Goal: Find specific page/section: Find specific page/section

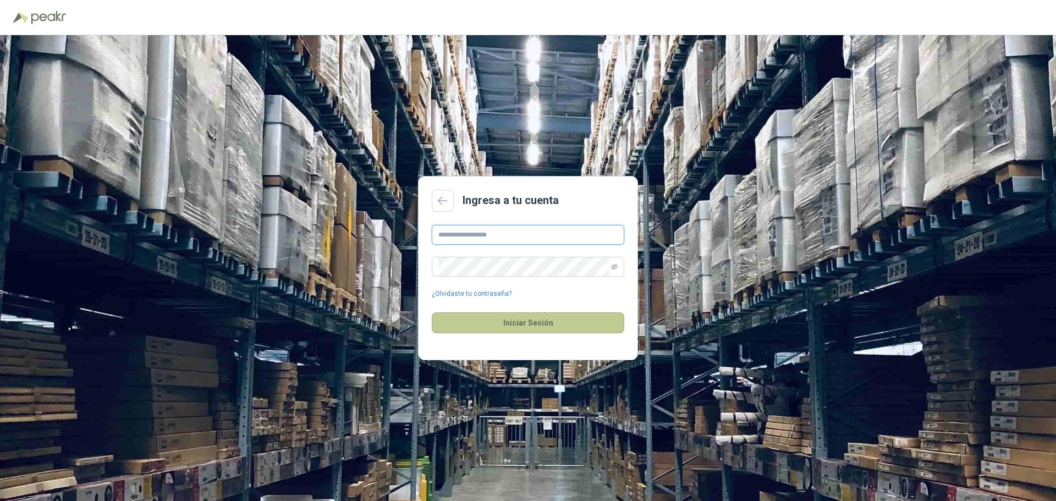
type input "**********"
click at [500, 332] on button "Iniciar Sesión" at bounding box center [528, 322] width 192 height 21
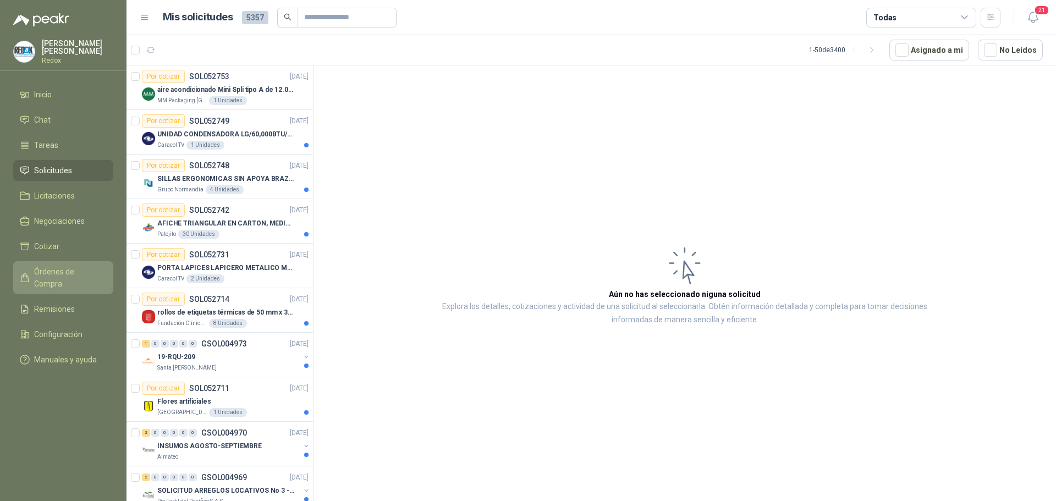
click at [58, 268] on span "Órdenes de Compra" at bounding box center [68, 278] width 69 height 24
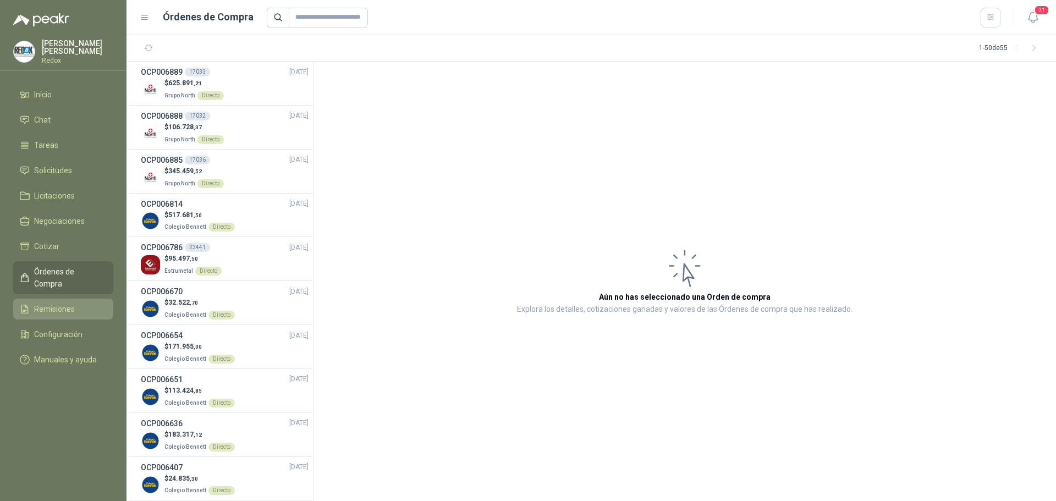
click at [57, 303] on span "Remisiones" at bounding box center [54, 309] width 41 height 12
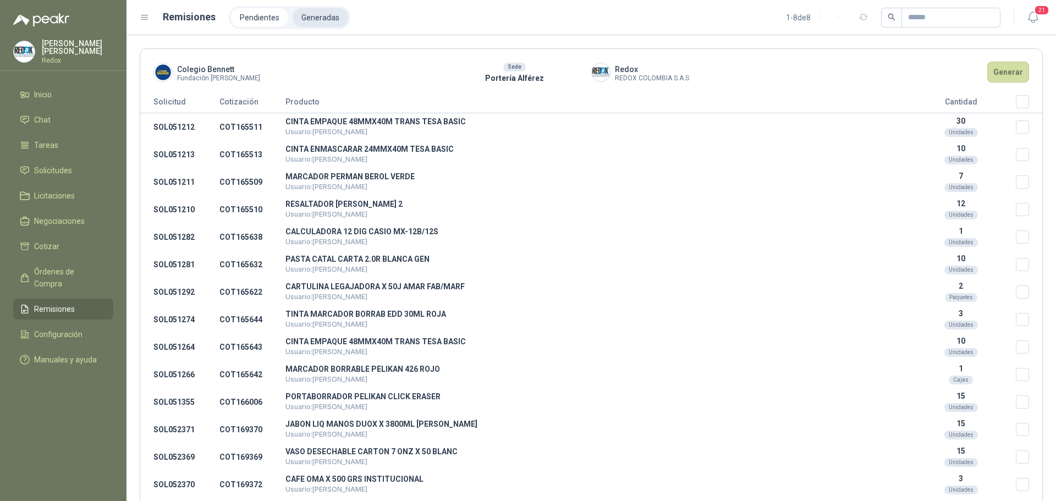
click at [323, 14] on li "Generadas" at bounding box center [321, 17] width 56 height 19
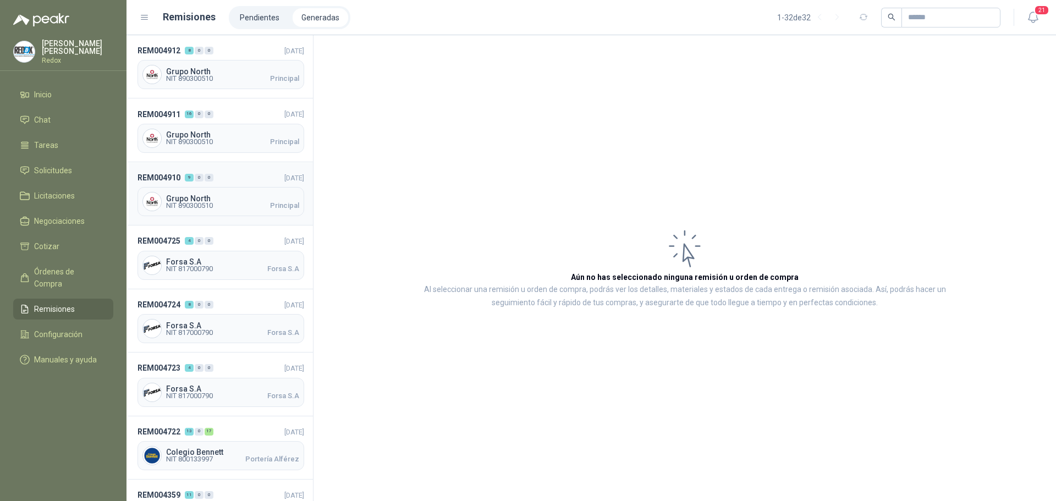
click at [233, 202] on span "NIT 890300510 Principal" at bounding box center [232, 205] width 133 height 7
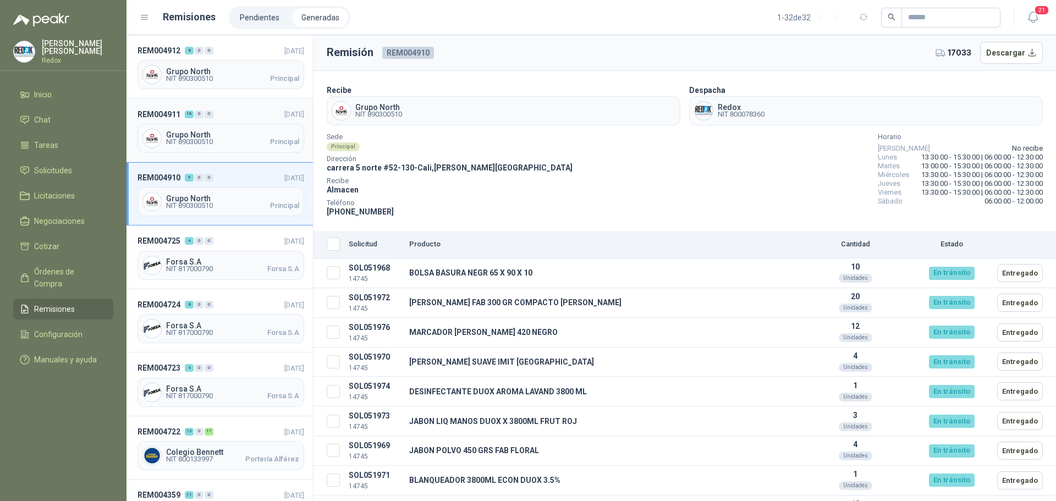
click at [191, 117] on div "16" at bounding box center [189, 115] width 9 height 8
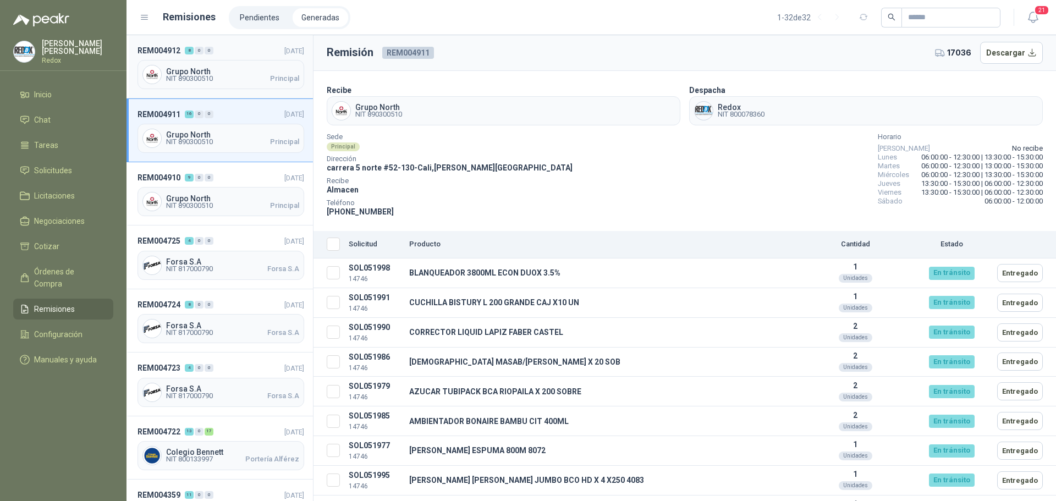
click at [211, 75] on span "NIT 890300510" at bounding box center [189, 78] width 47 height 7
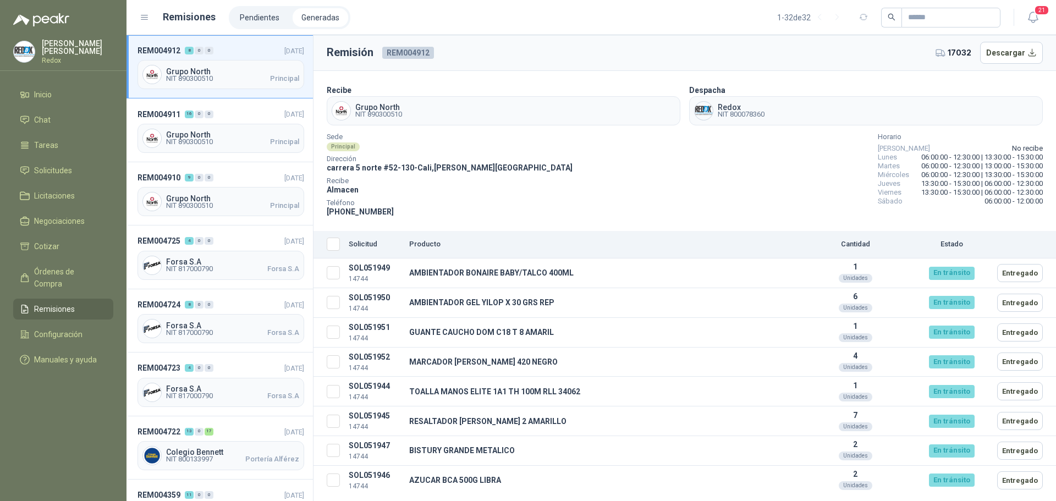
click at [48, 51] on div "[PERSON_NAME] Redox" at bounding box center [77, 52] width 71 height 24
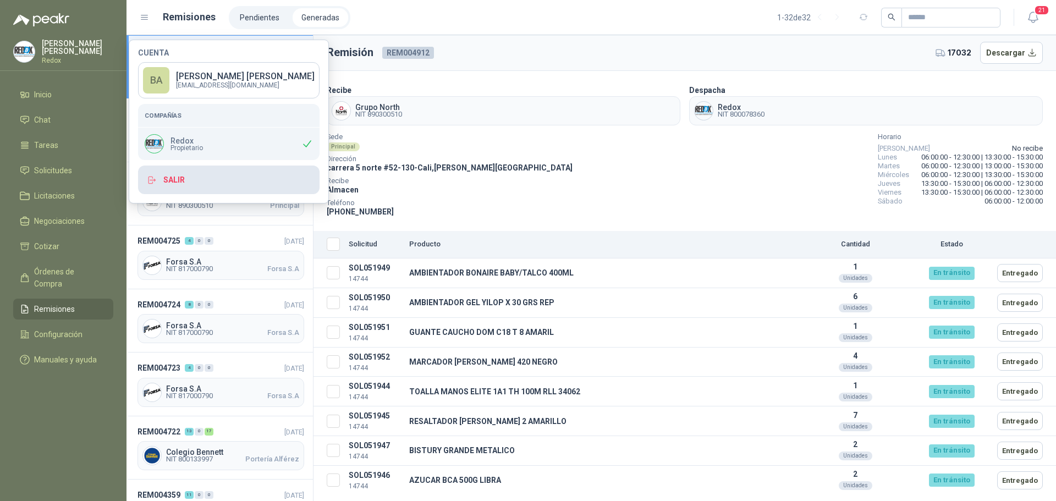
click at [163, 177] on button "Salir" at bounding box center [228, 180] width 181 height 29
